Goal: Book appointment/travel/reservation

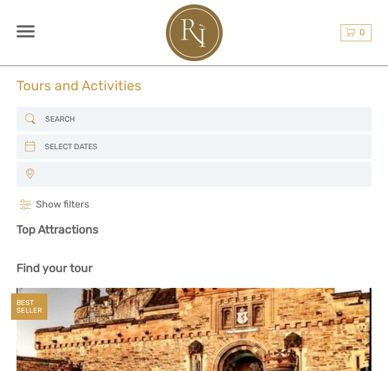
select select
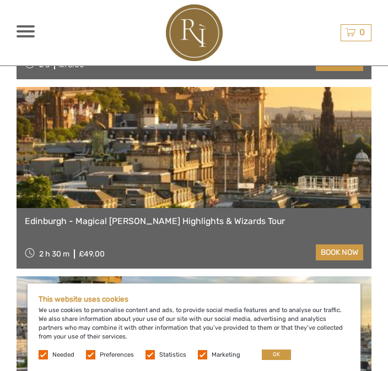
scroll to position [1801, 0]
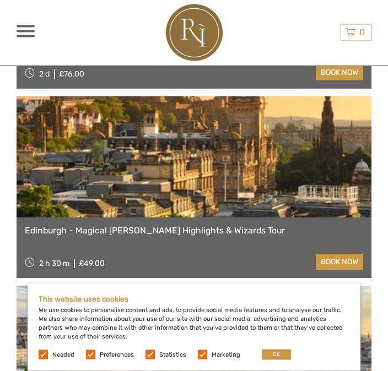
click at [296, 206] on link at bounding box center [194, 157] width 355 height 121
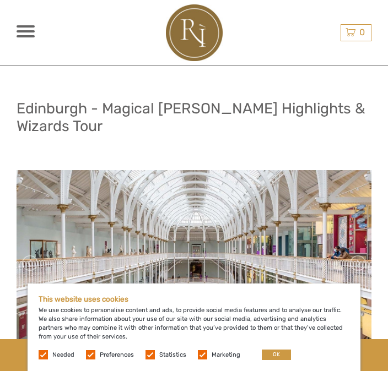
click at [139, 358] on div "Needed Preferences Statistics Marketing OK" at bounding box center [166, 355] width 255 height 10
click at [93, 348] on div "This website uses cookies We use cookies to personalise content and ads, to pro…" at bounding box center [194, 328] width 333 height 88
click at [40, 356] on label at bounding box center [43, 354] width 9 height 9
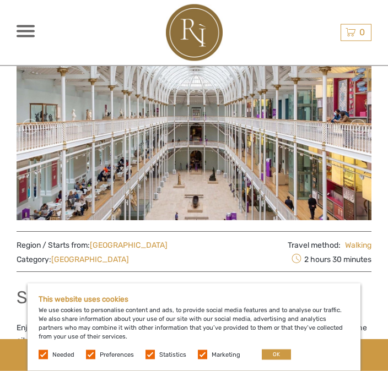
scroll to position [133, 0]
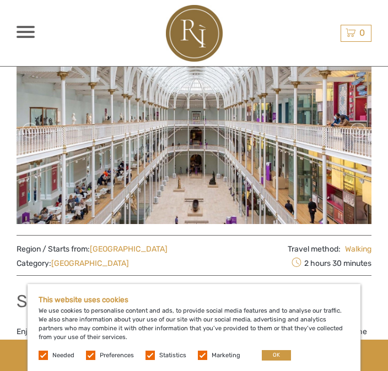
click at [39, 359] on label at bounding box center [43, 354] width 9 height 9
click at [44, 353] on label at bounding box center [43, 354] width 9 height 9
click at [100, 355] on label "Preferences" at bounding box center [117, 355] width 34 height 9
click at [0, 0] on input "checkbox" at bounding box center [0, 0] width 0 height 0
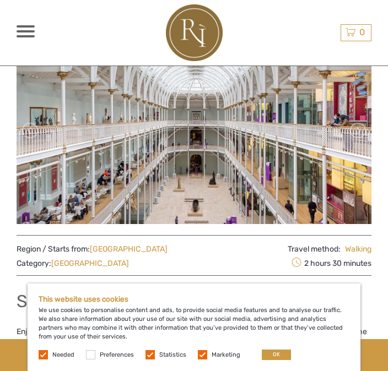
click at [272, 352] on button "OK" at bounding box center [276, 355] width 29 height 10
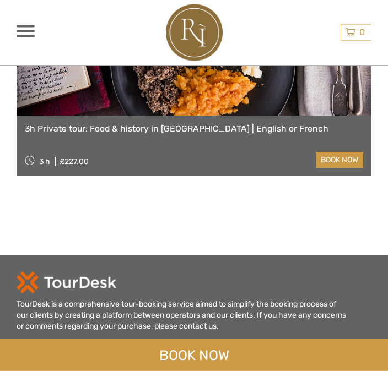
scroll to position [2859, 0]
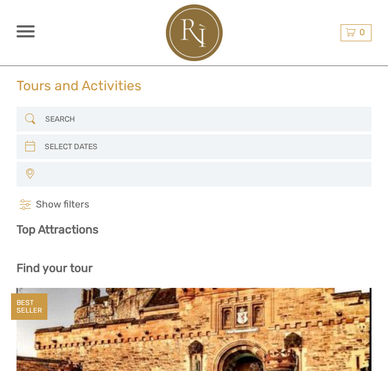
select select
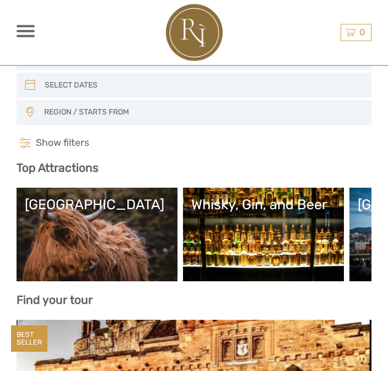
scroll to position [61, 0]
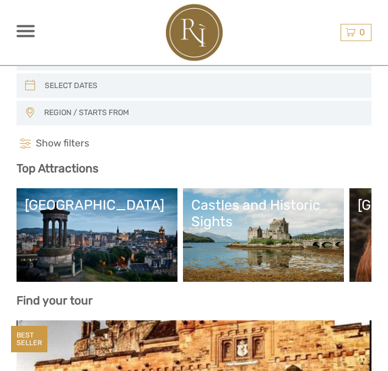
click at [143, 272] on link "[GEOGRAPHIC_DATA]" at bounding box center [97, 235] width 144 height 77
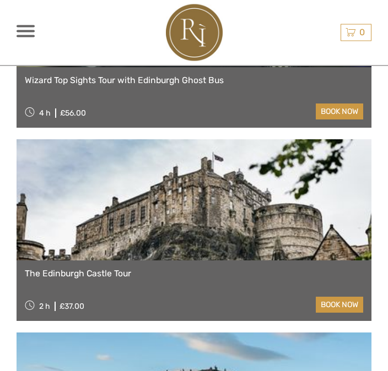
scroll to position [1348, 0]
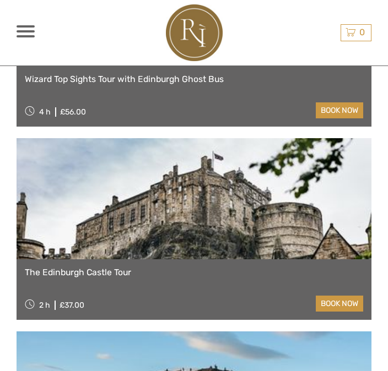
click at [329, 218] on link at bounding box center [194, 198] width 355 height 121
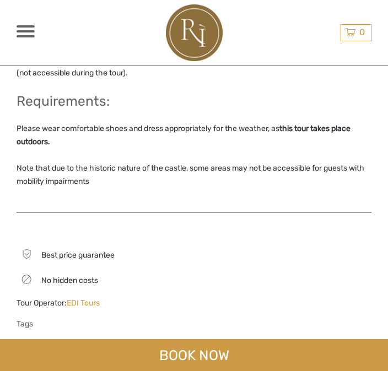
scroll to position [802, 0]
